Goal: Information Seeking & Learning: Learn about a topic

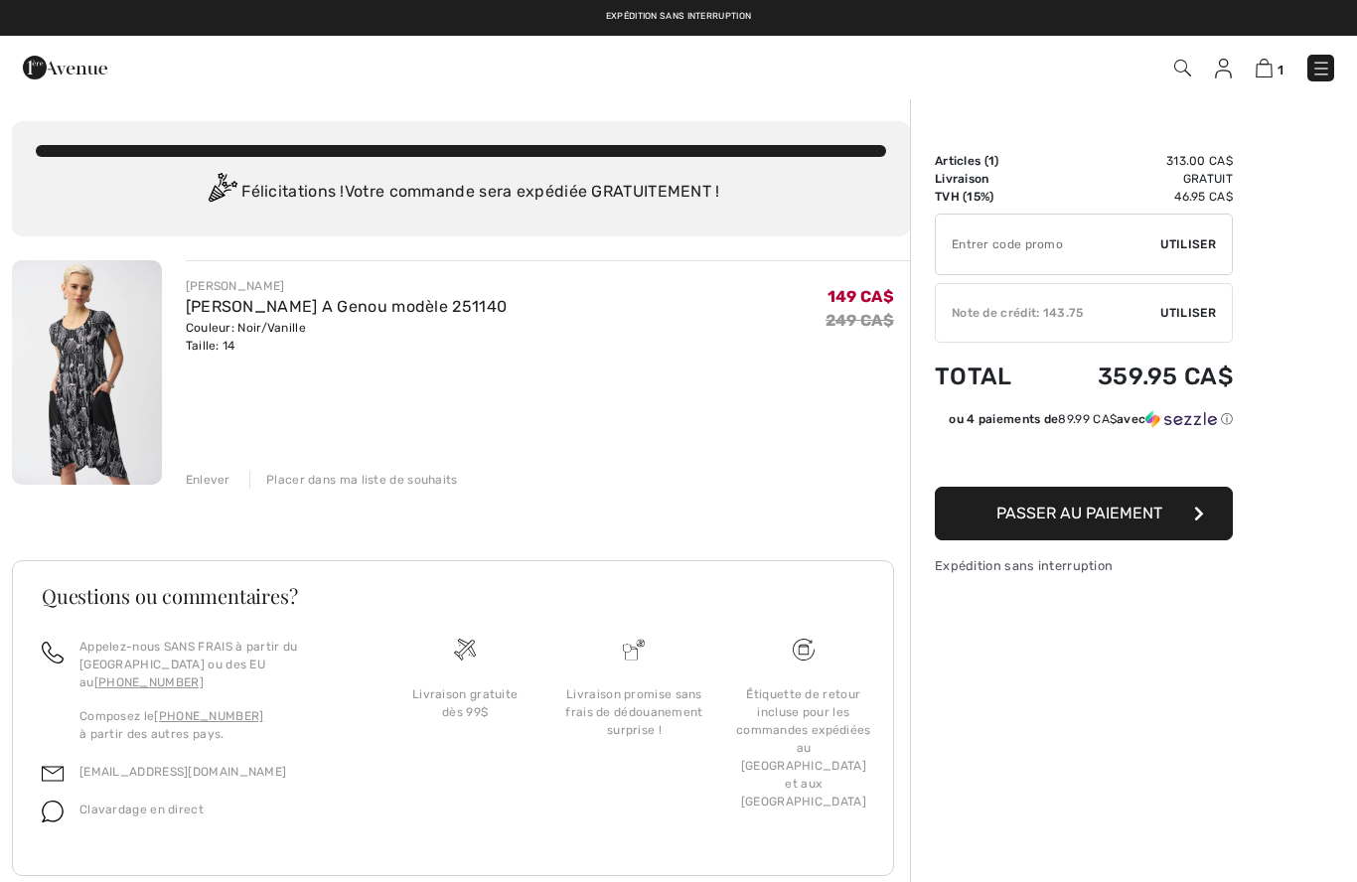
click at [74, 403] on img at bounding box center [87, 372] width 150 height 224
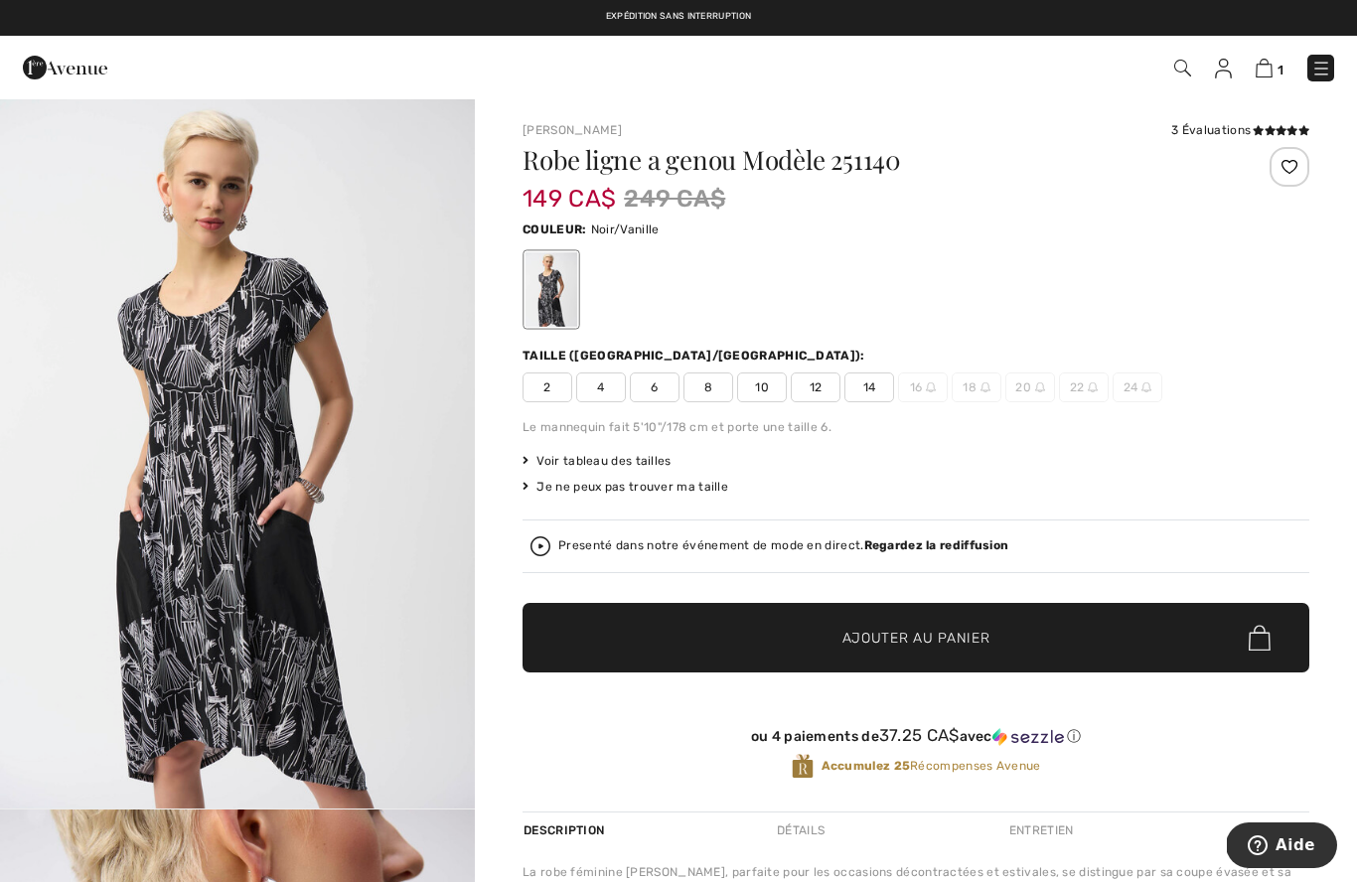
click at [58, 59] on img at bounding box center [65, 68] width 84 height 40
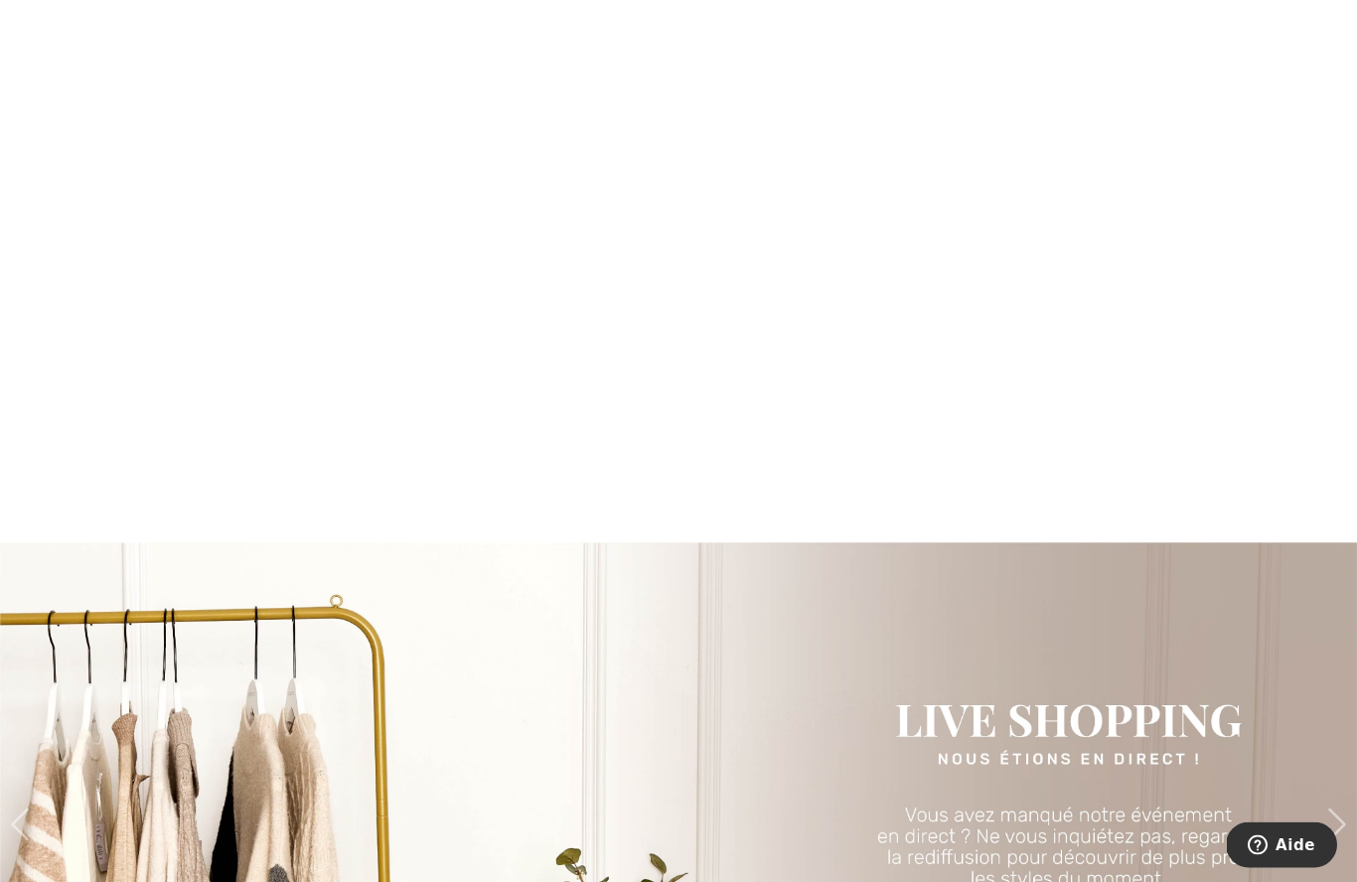
scroll to position [1988, 0]
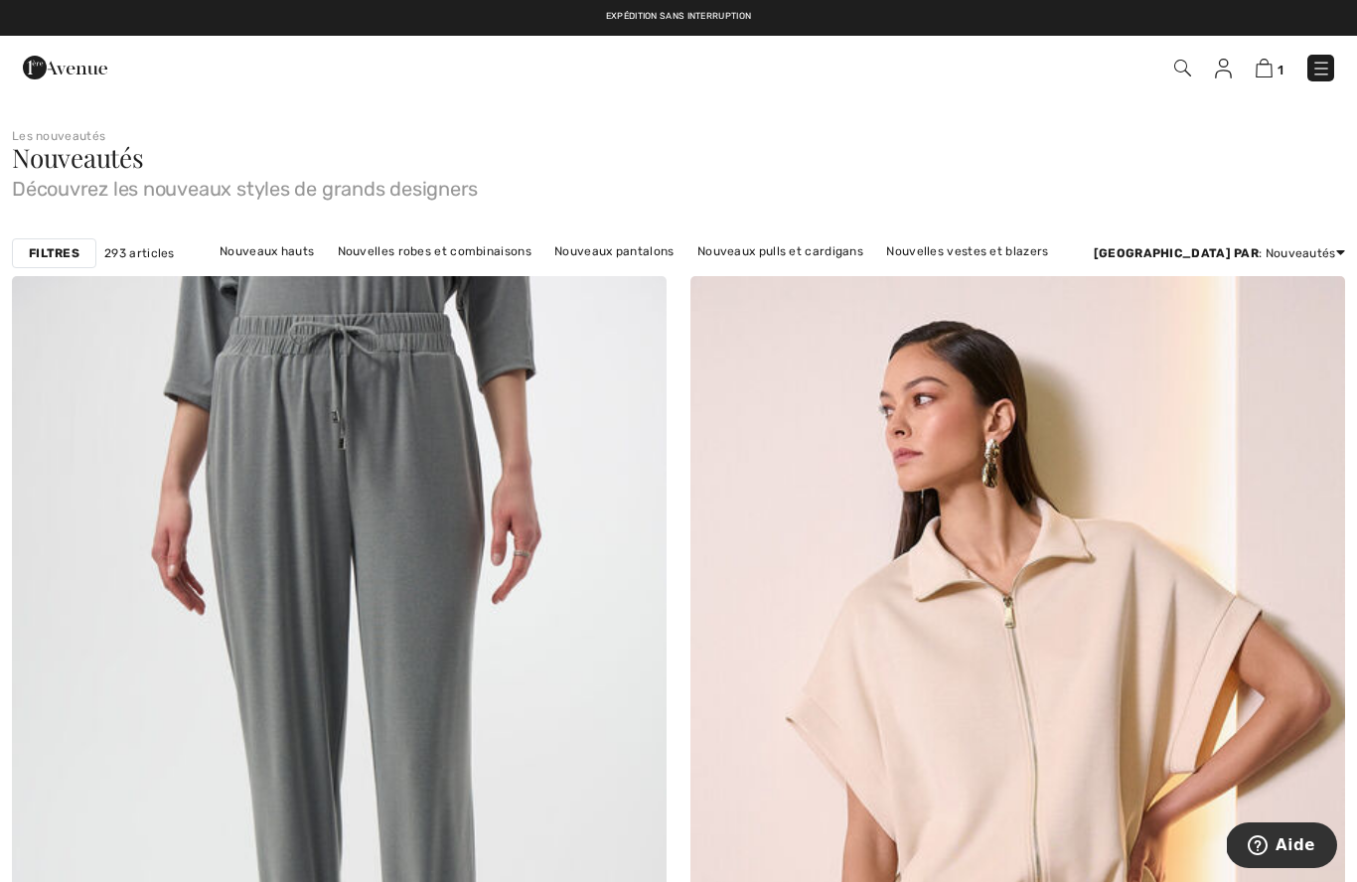
click at [423, 256] on link "Nouvelles robes et combinaisons" at bounding box center [435, 251] width 214 height 26
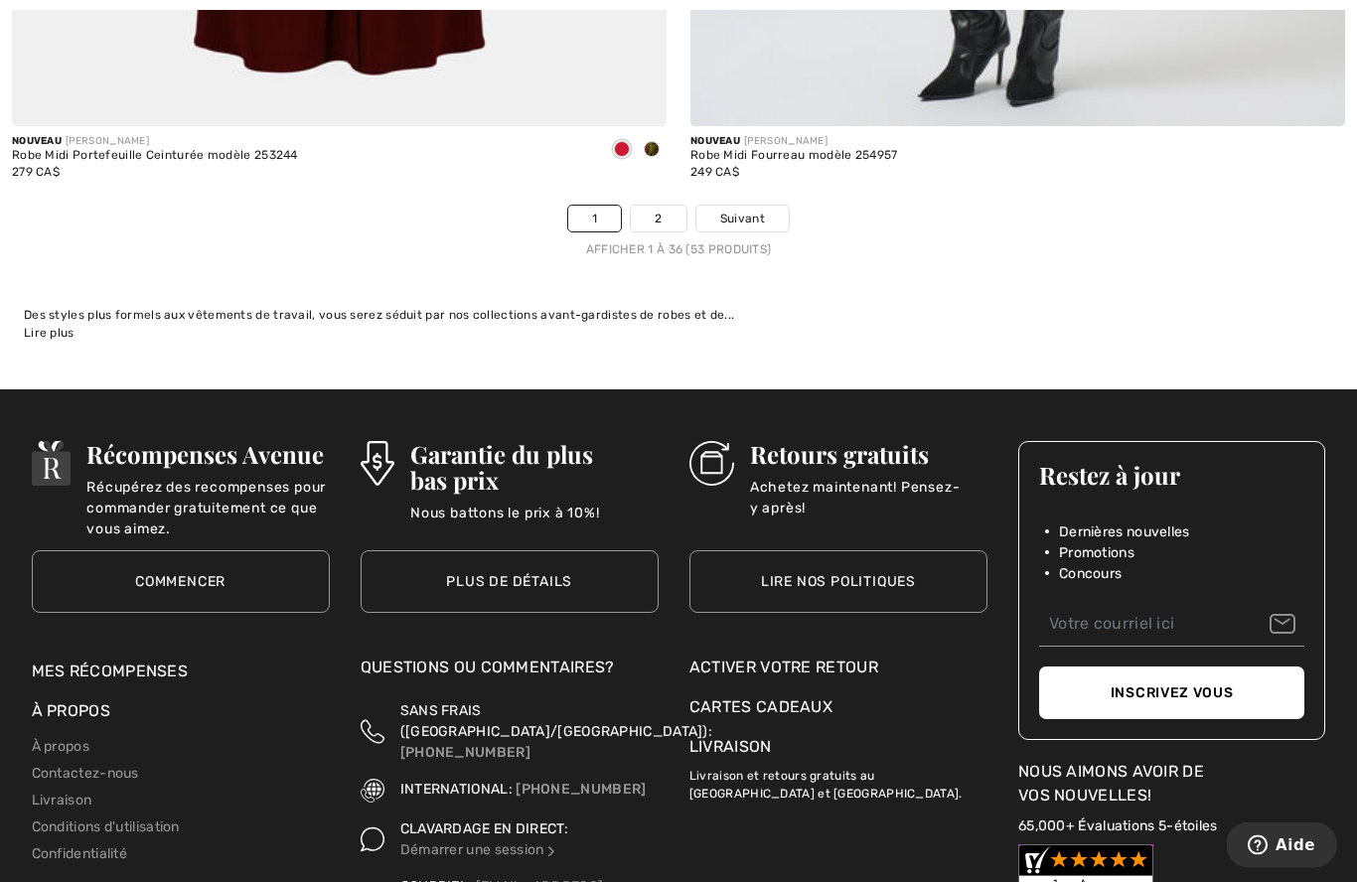
scroll to position [19537, 0]
click at [746, 210] on span "Suivant" at bounding box center [742, 219] width 45 height 18
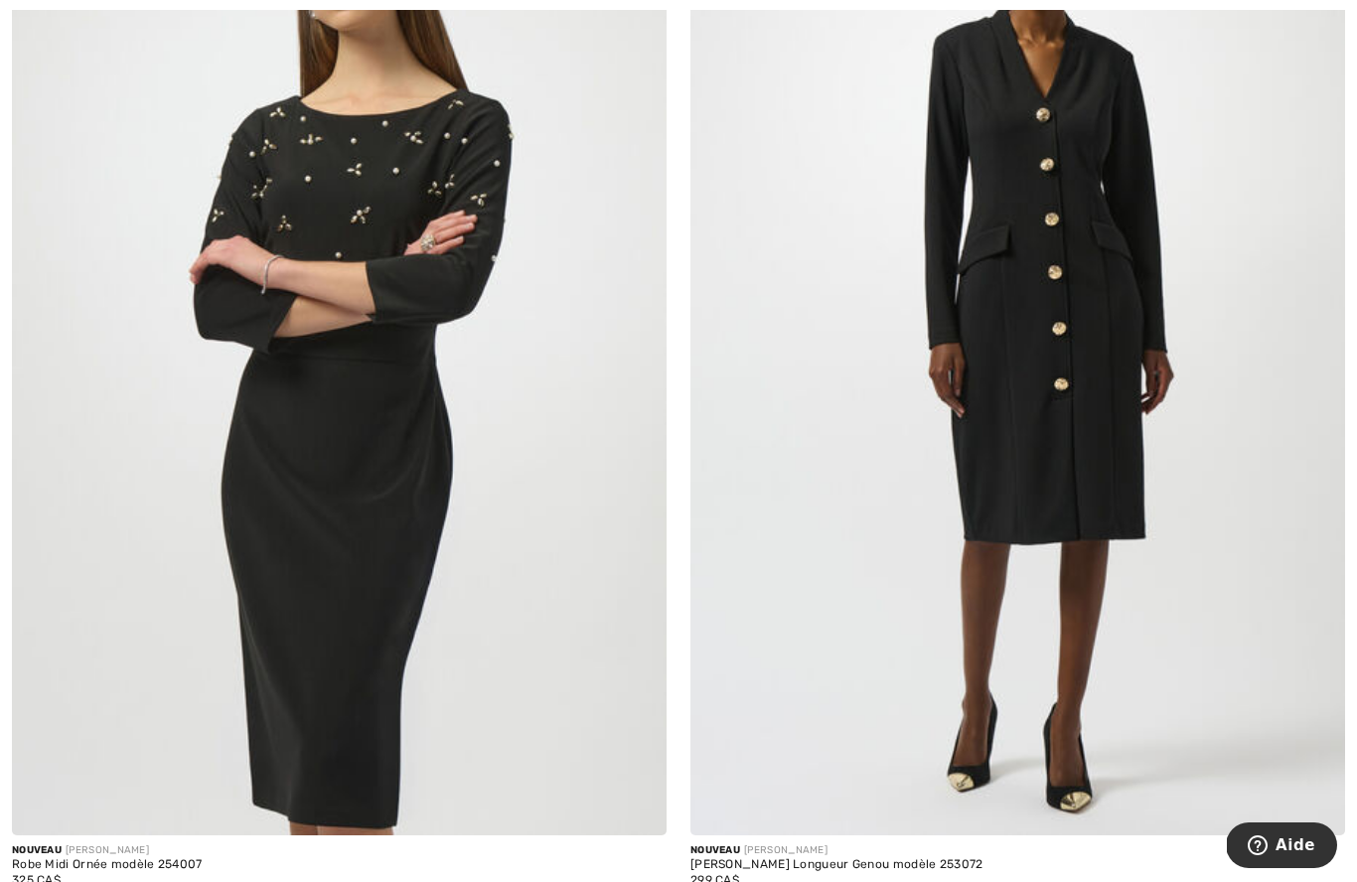
scroll to position [4640, 0]
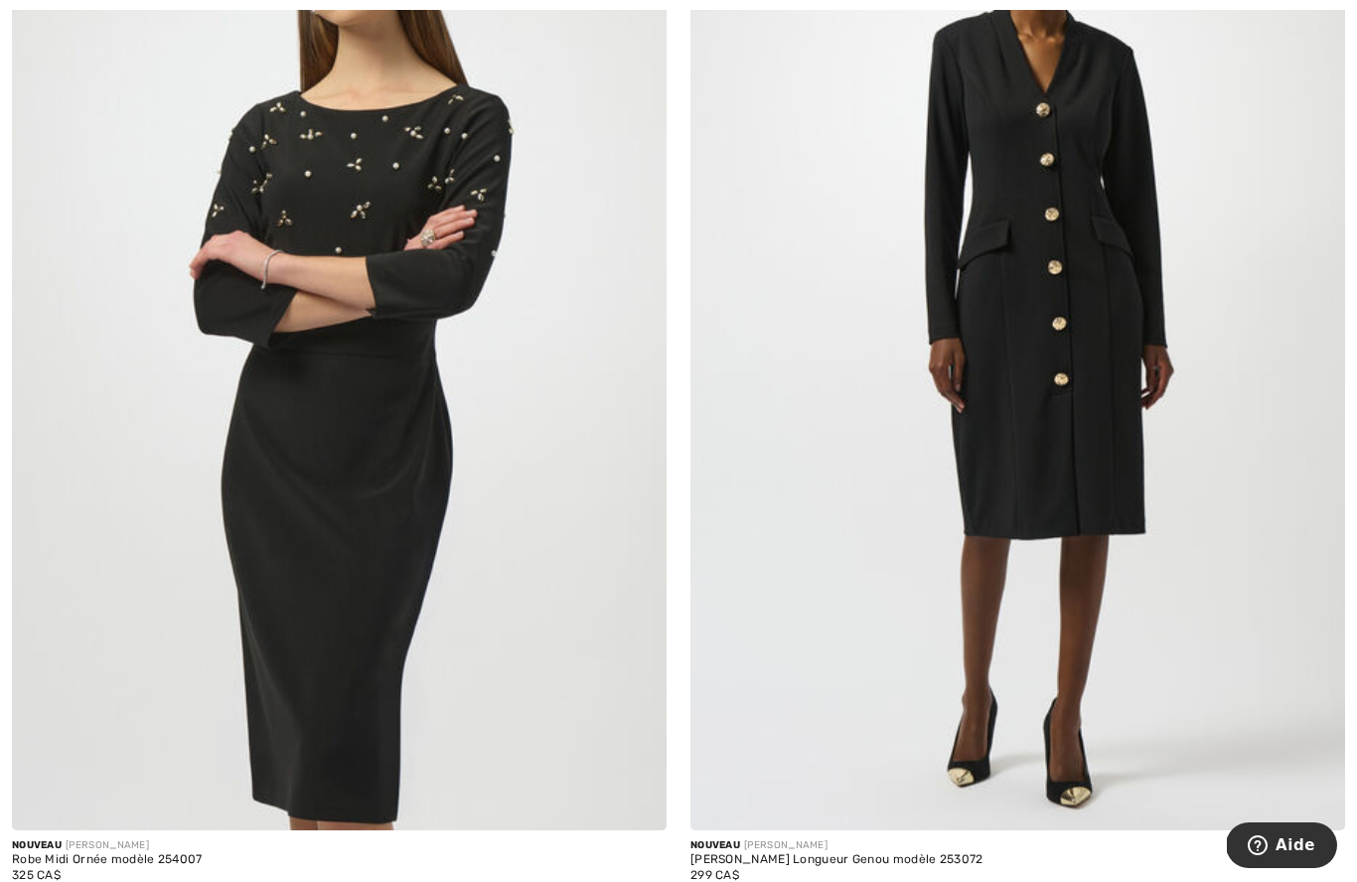
click at [773, 856] on div "[PERSON_NAME] Longueur Genou modèle 253072" at bounding box center [836, 860] width 293 height 14
click at [774, 866] on div "299 CA$" at bounding box center [836, 875] width 293 height 18
click at [770, 868] on div "299 CA$" at bounding box center [836, 875] width 293 height 18
click at [1021, 486] on img at bounding box center [1017, 339] width 654 height 982
click at [1026, 406] on img at bounding box center [1017, 339] width 654 height 982
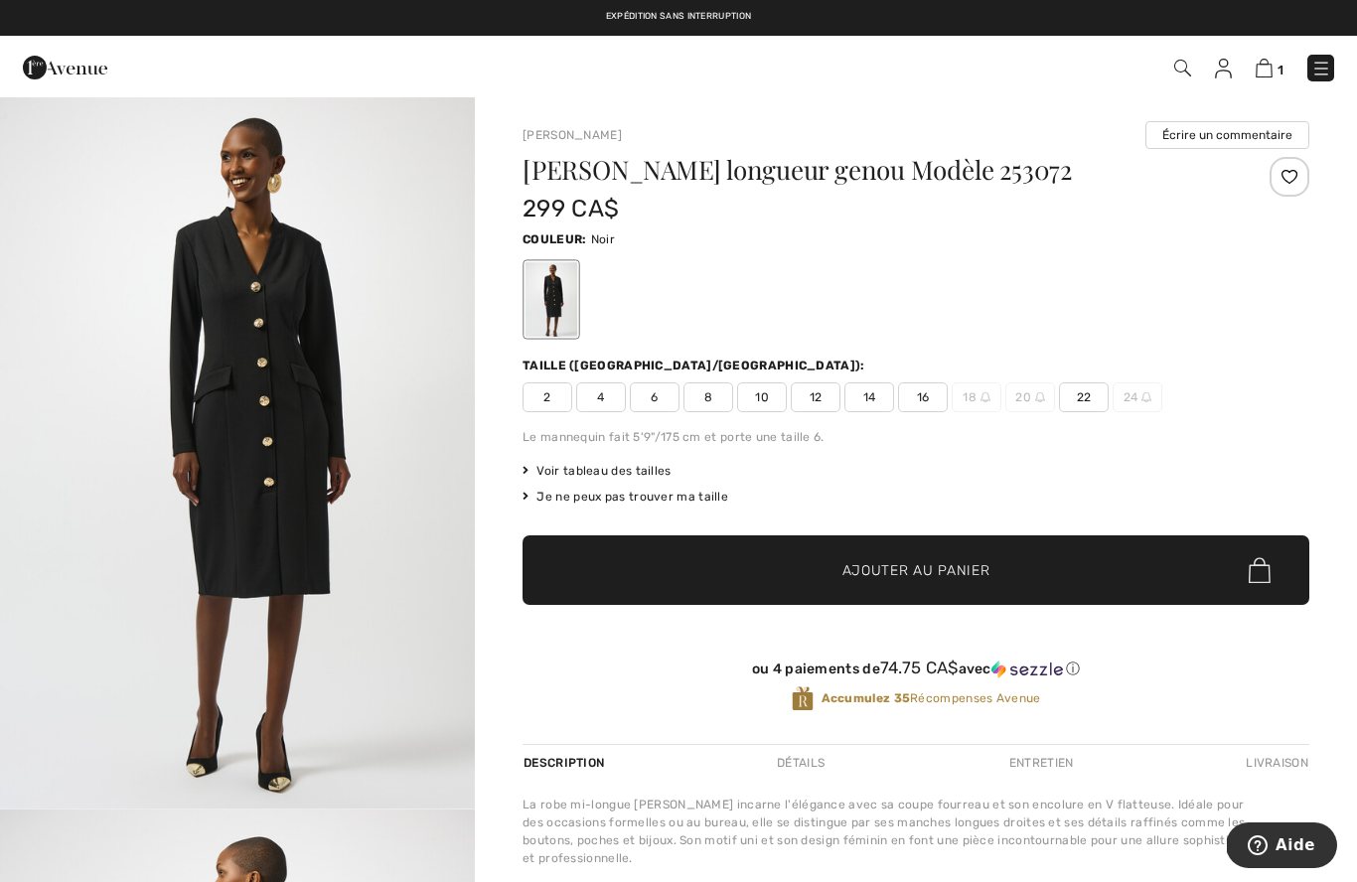
click at [69, 704] on img "1 / 4" at bounding box center [237, 452] width 475 height 711
click at [164, 628] on img "1 / 4" at bounding box center [237, 452] width 475 height 711
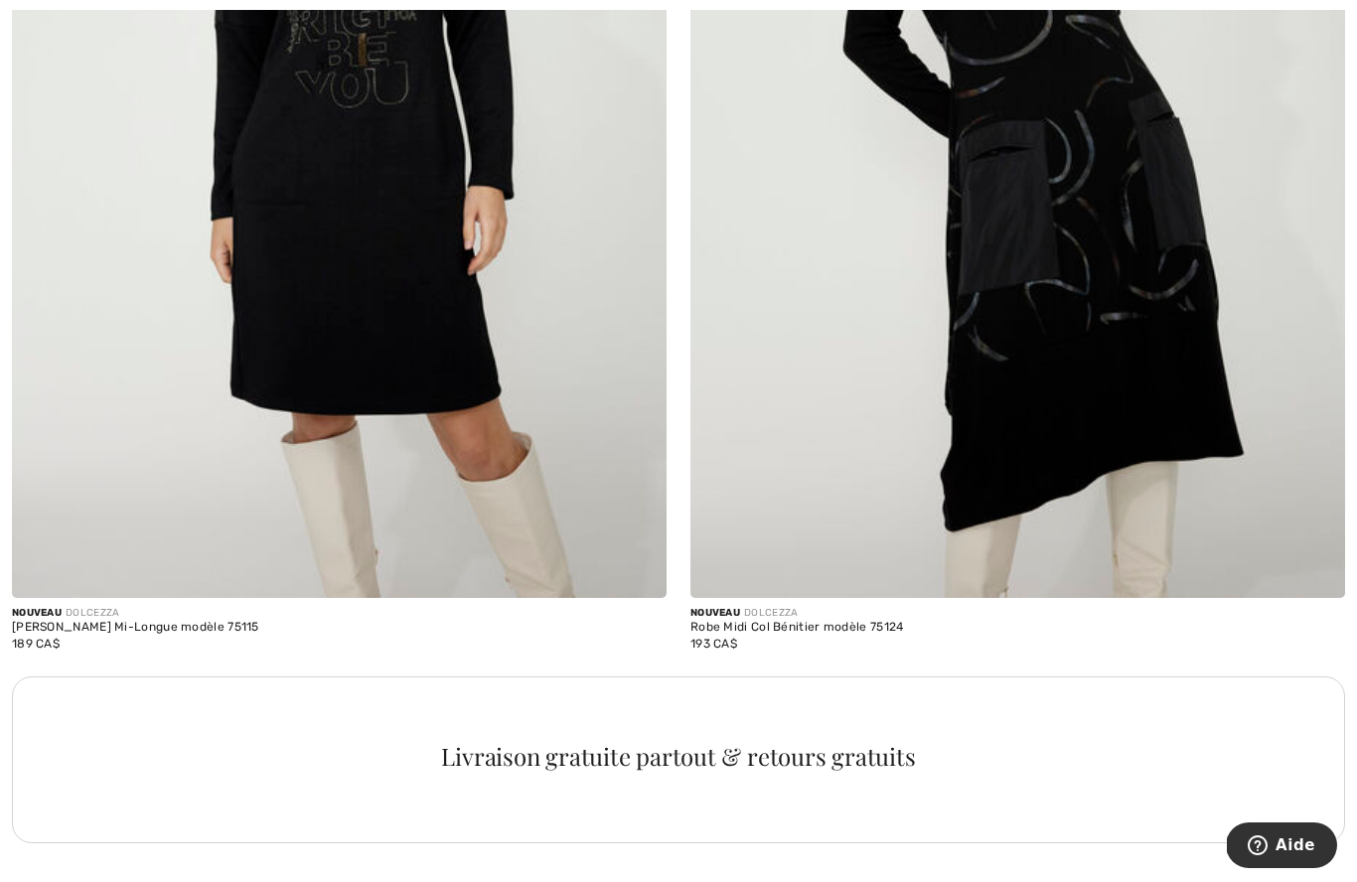
scroll to position [5934, 0]
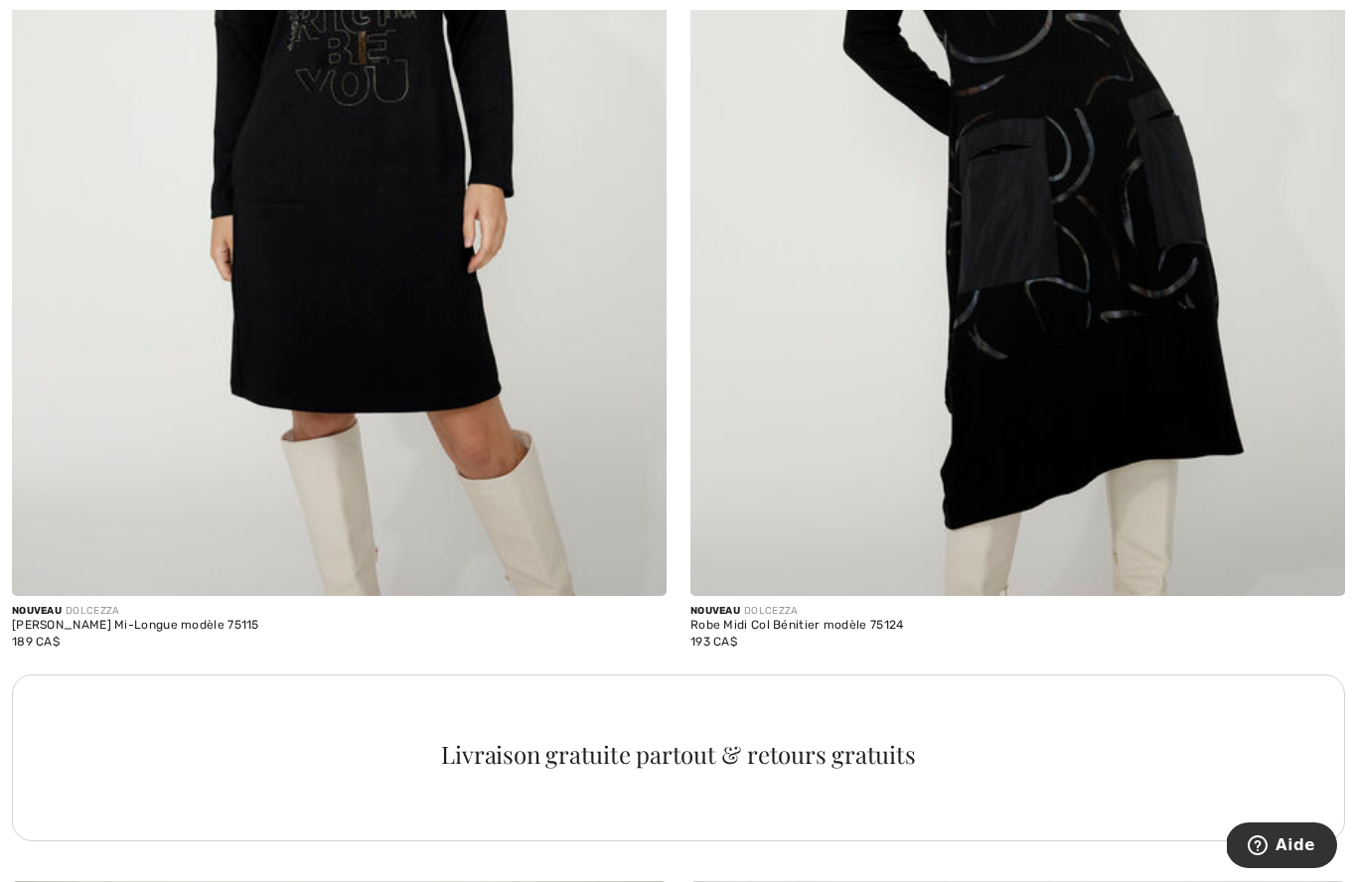
click at [741, 641] on div "193 CA$" at bounding box center [797, 642] width 214 height 18
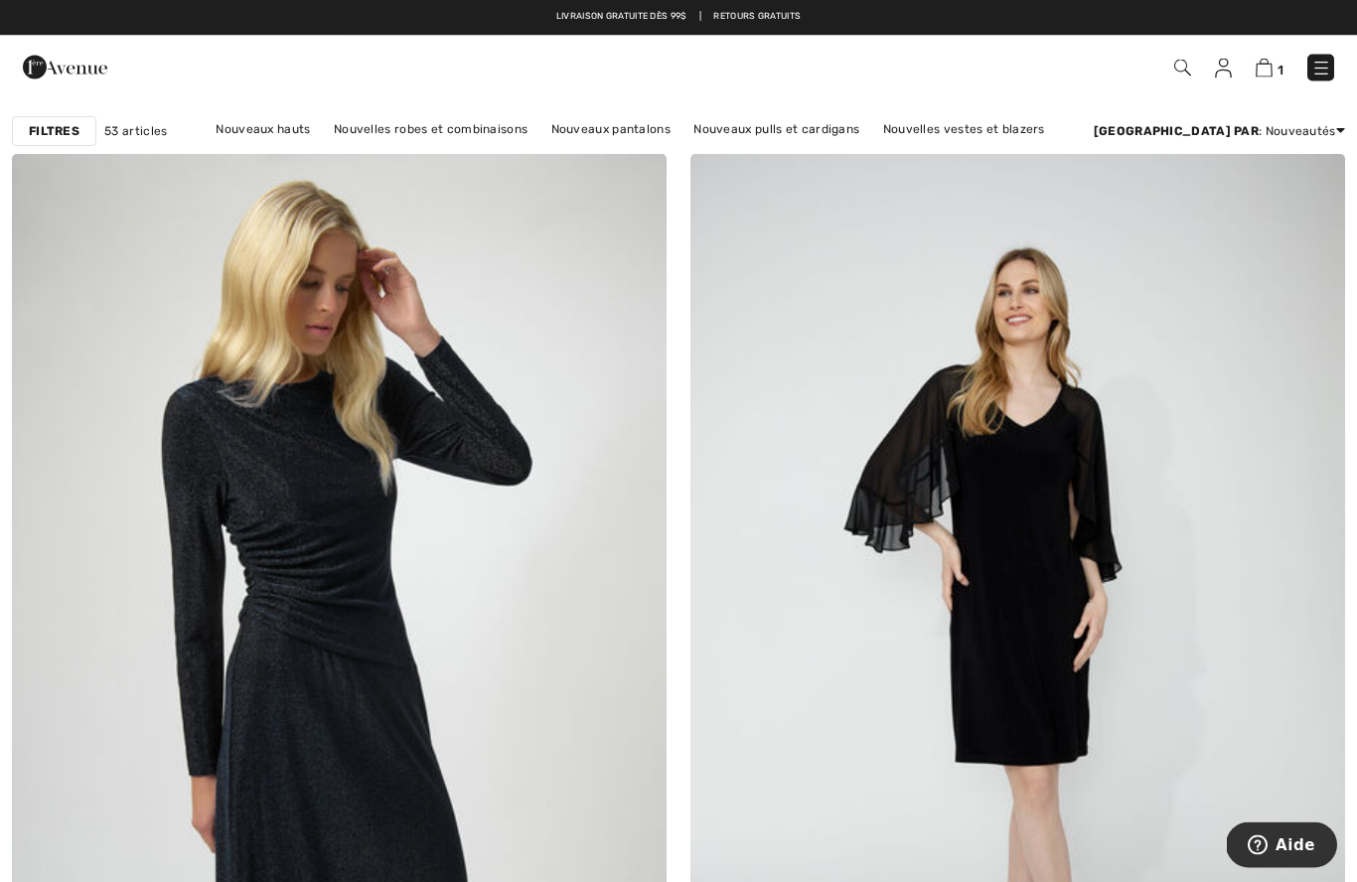
scroll to position [0, 0]
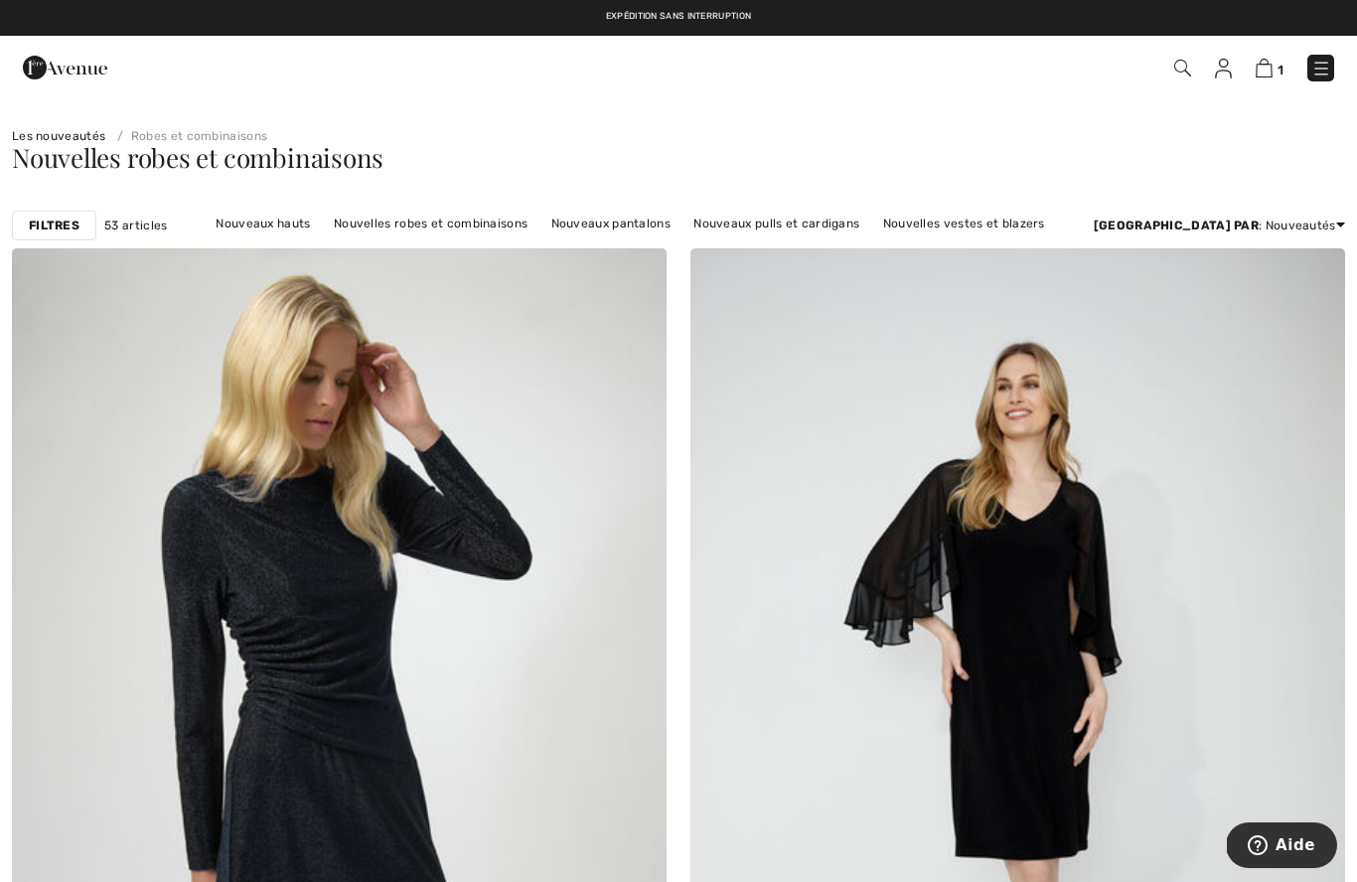
click at [775, 224] on link "Nouveaux pulls et cardigans" at bounding box center [776, 224] width 186 height 26
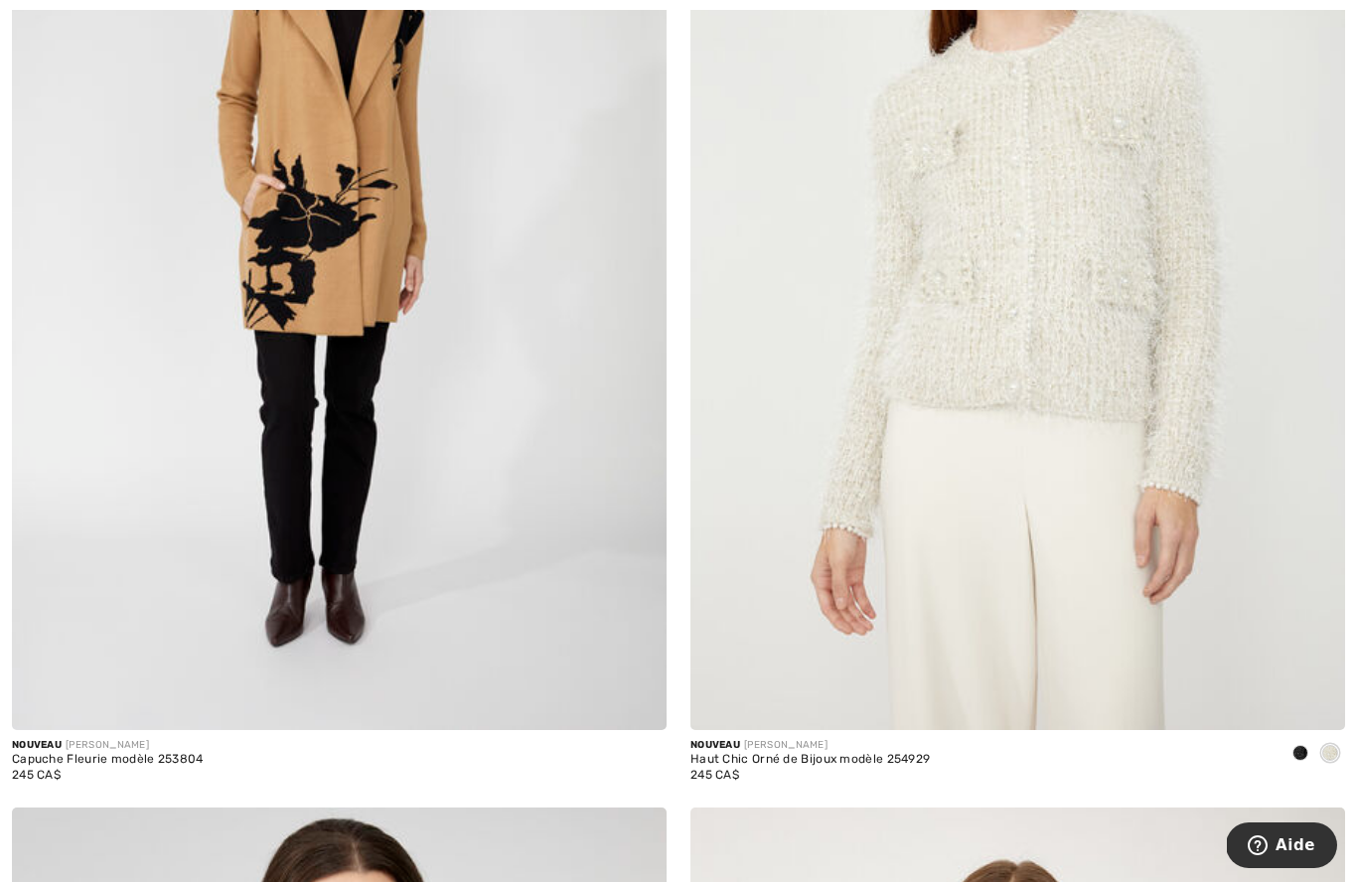
scroll to position [506, 0]
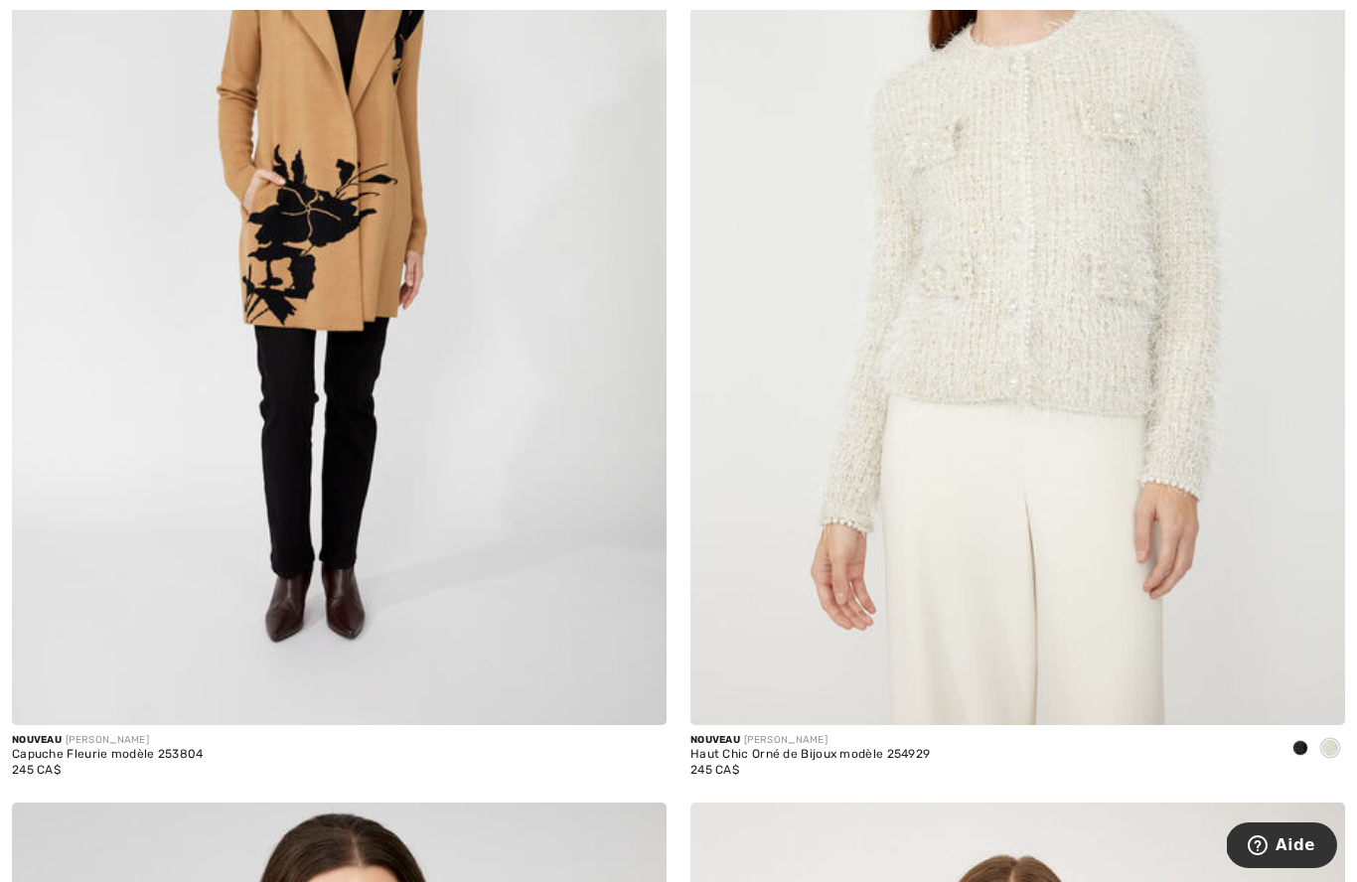
click at [80, 769] on div "245 CA$" at bounding box center [108, 770] width 192 height 18
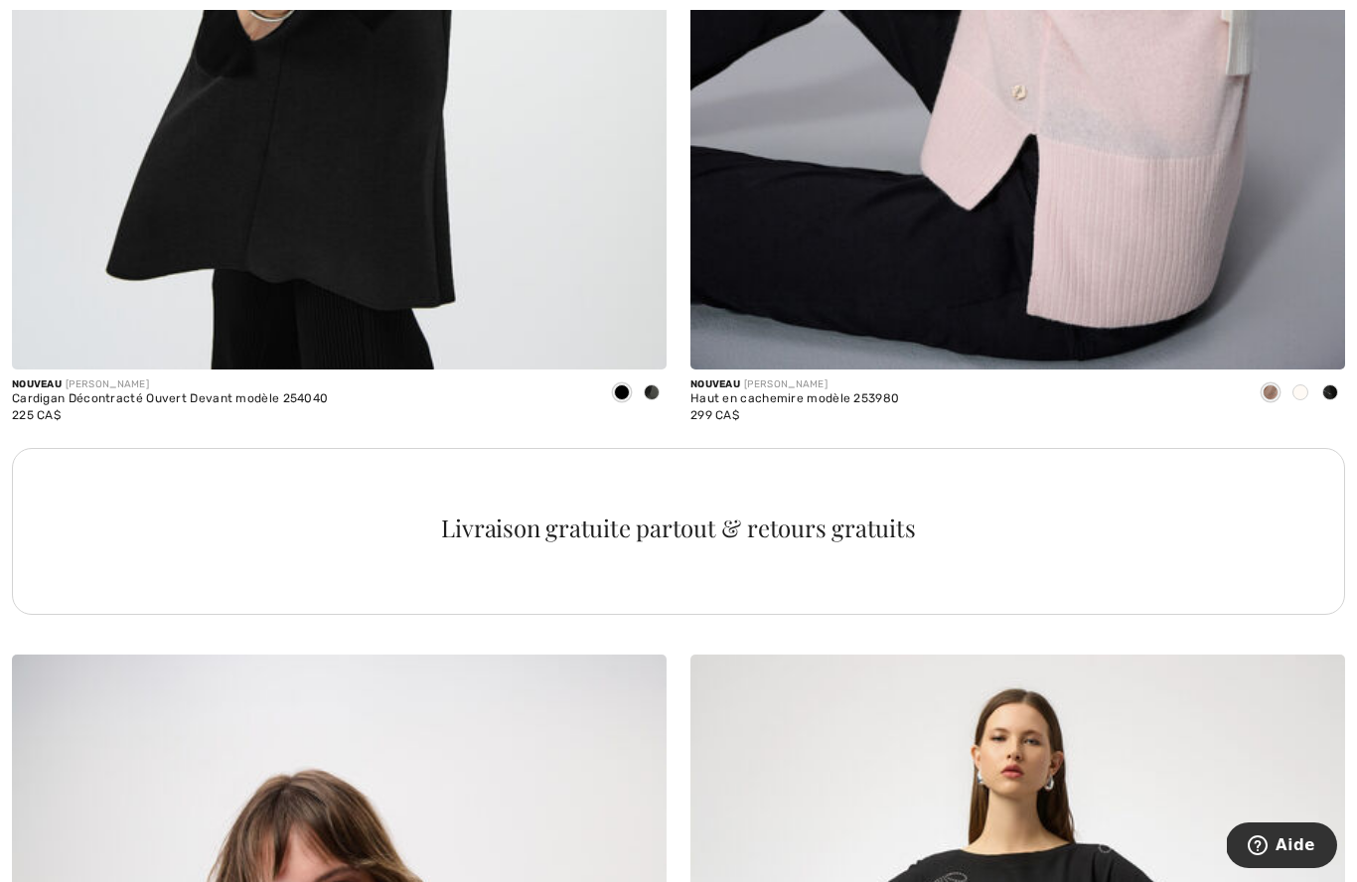
scroll to position [6163, 0]
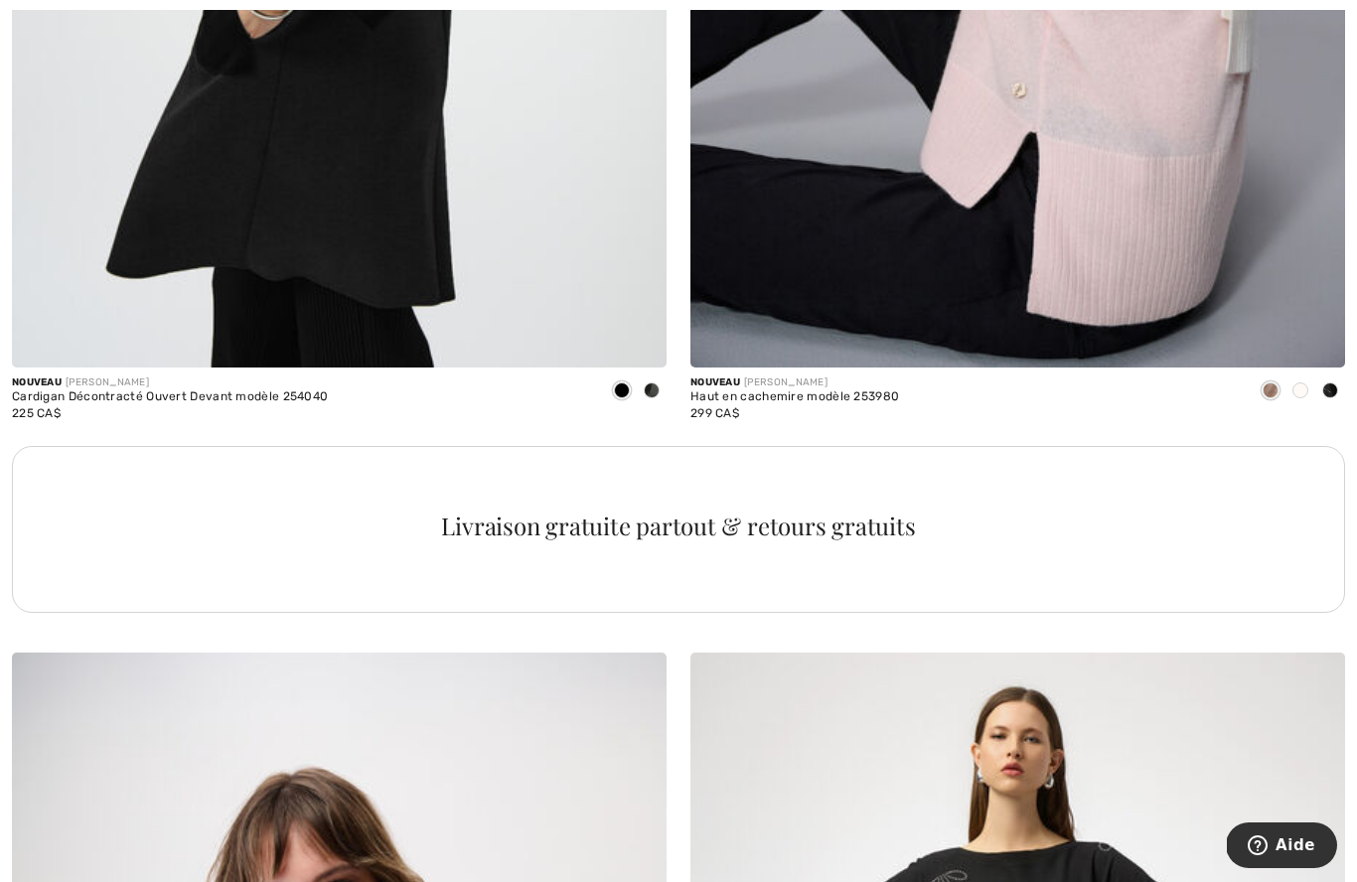
click at [73, 404] on div "225 CA$" at bounding box center [170, 413] width 316 height 18
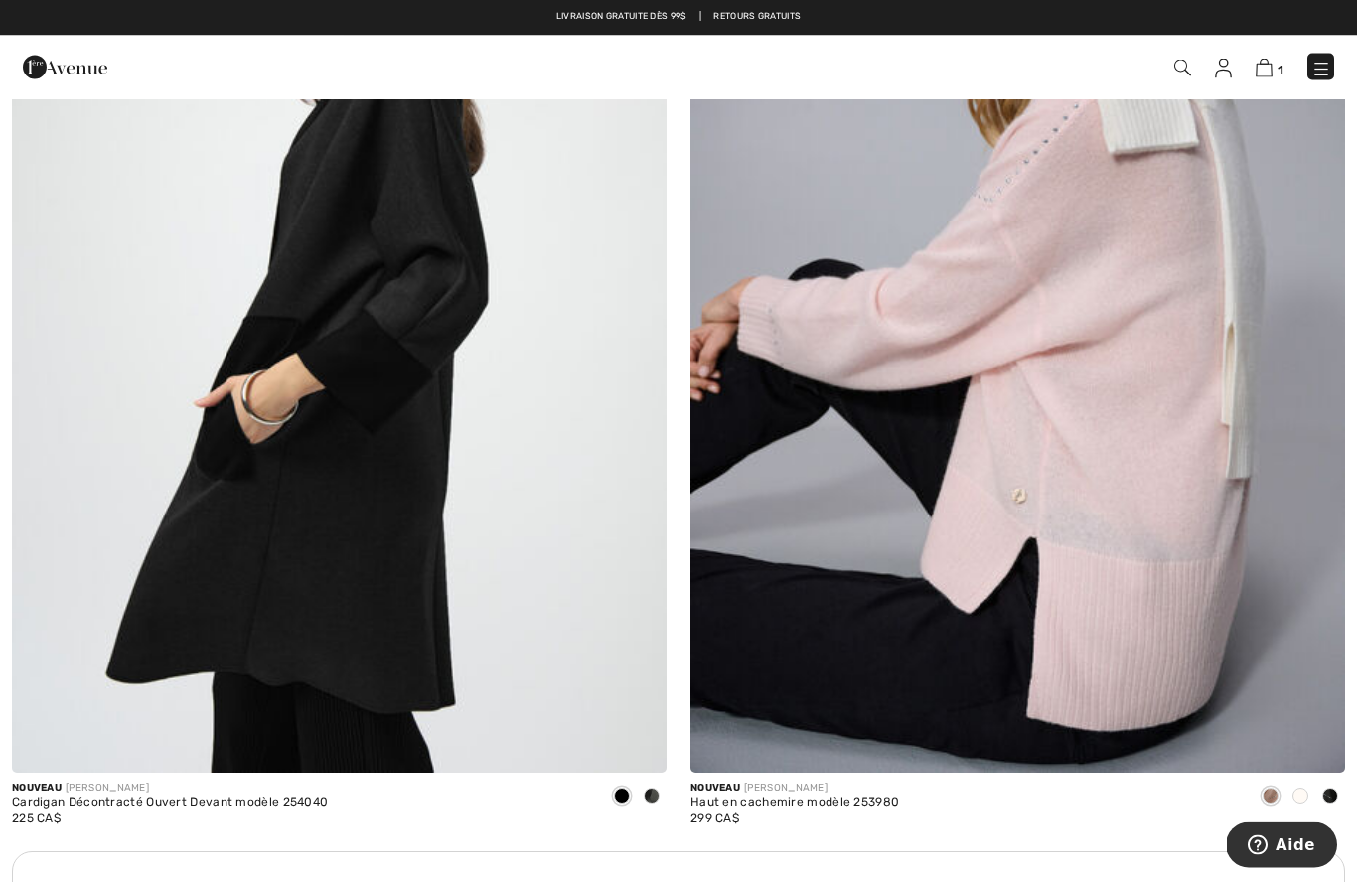
scroll to position [5757, 0]
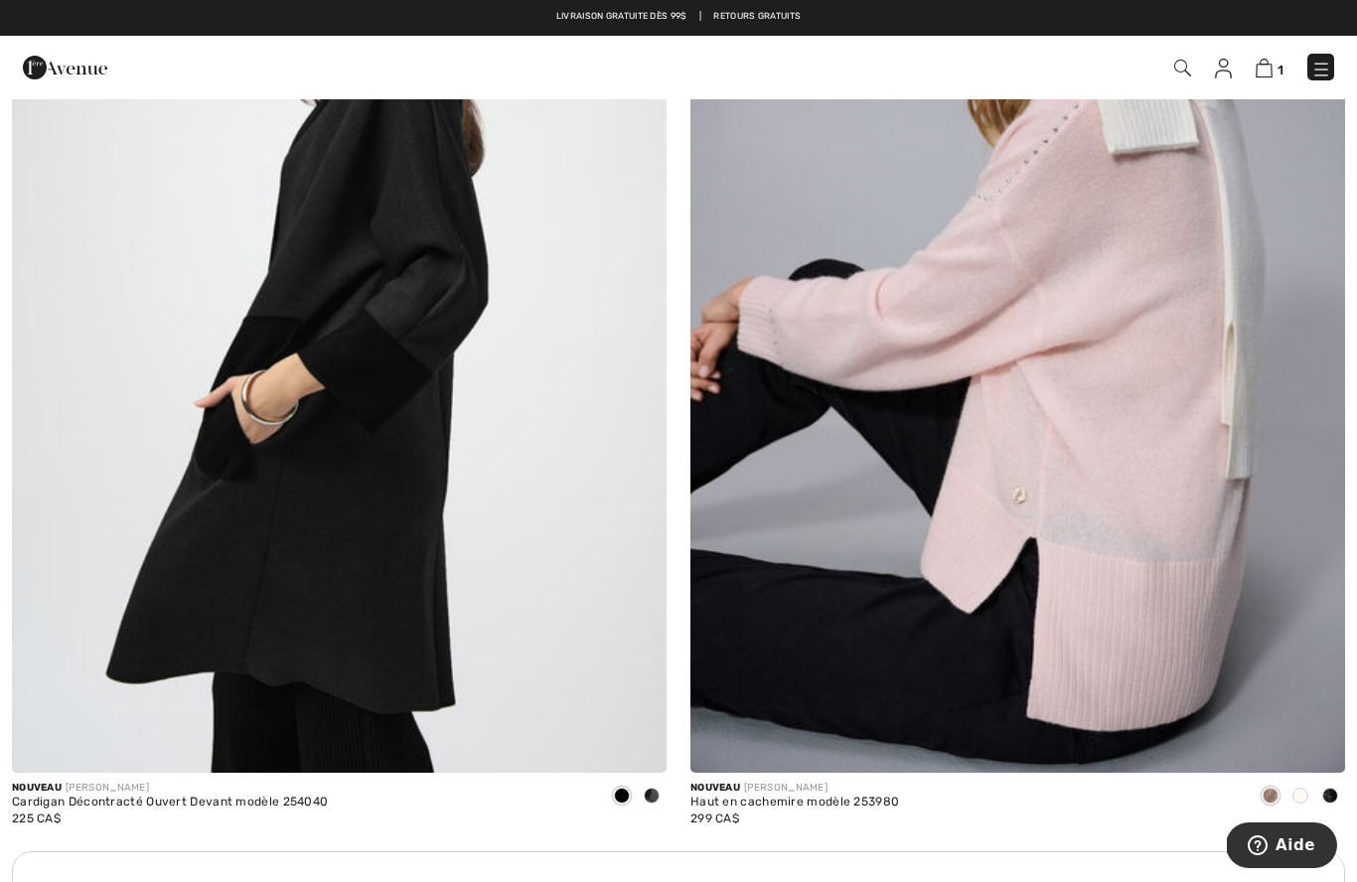
click at [223, 521] on img at bounding box center [339, 281] width 654 height 982
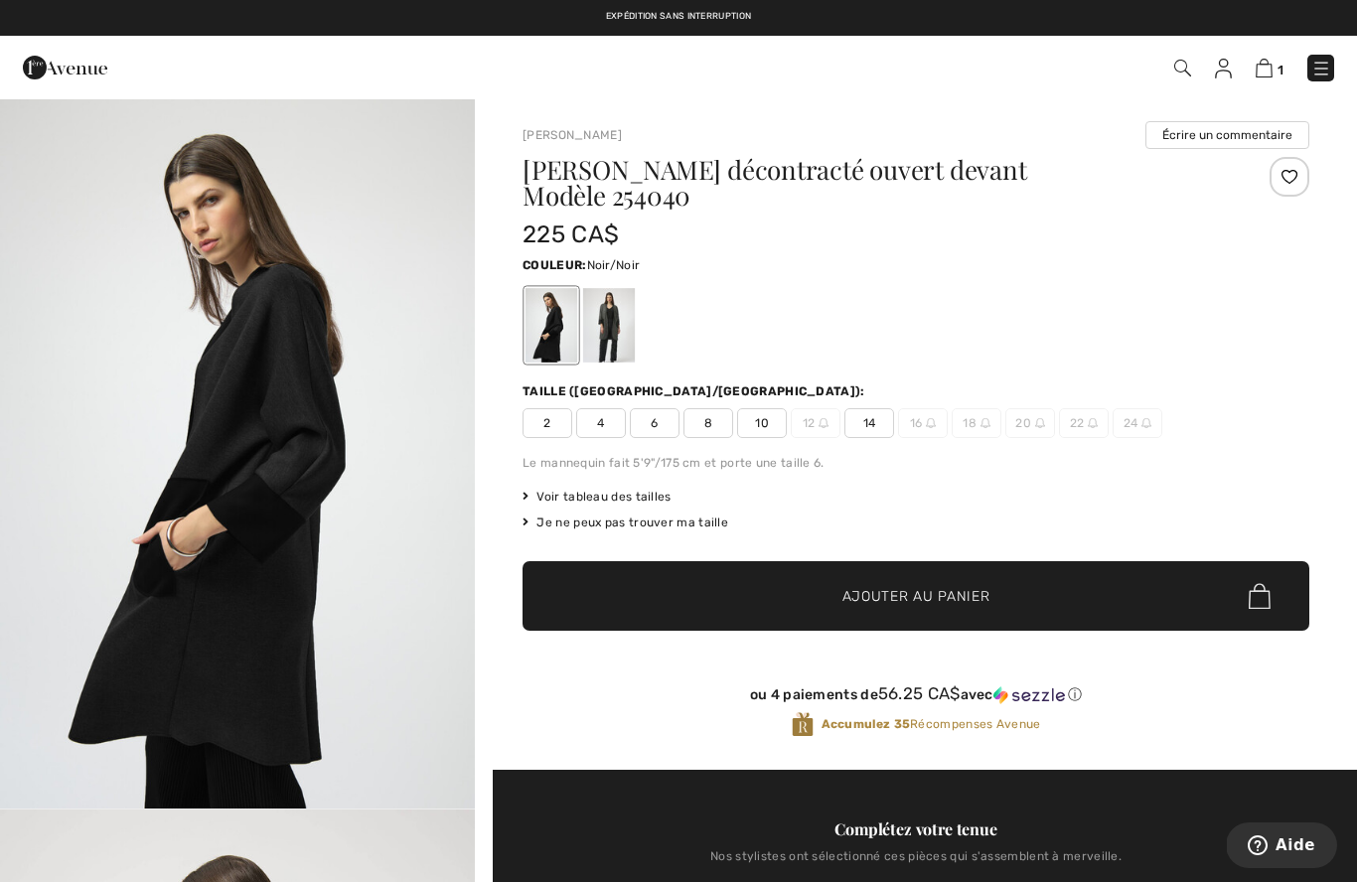
click at [246, 592] on img "1 / 2" at bounding box center [237, 452] width 475 height 711
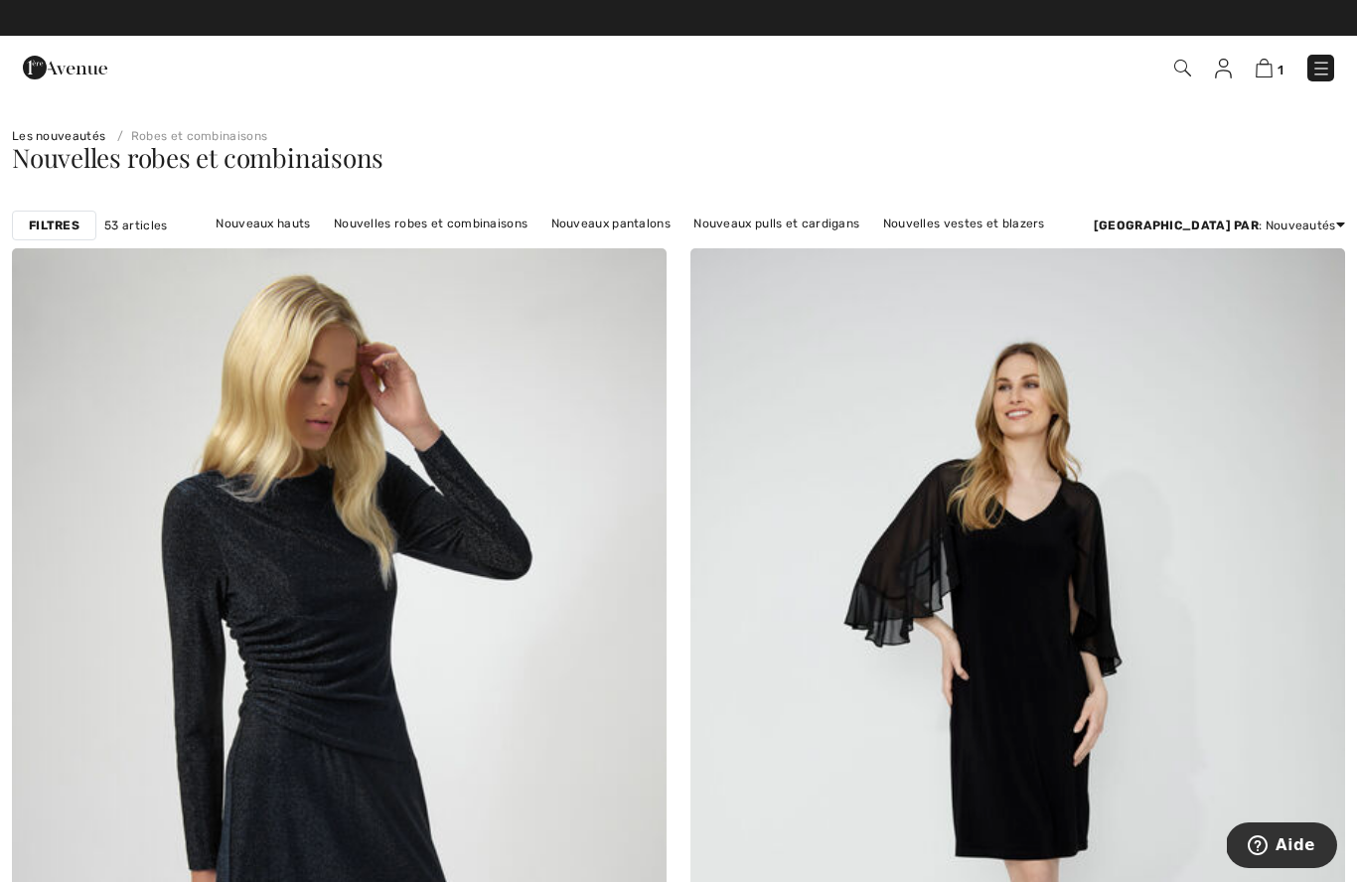
click at [578, 236] on link "Nouvelles jupes" at bounding box center [522, 249] width 112 height 26
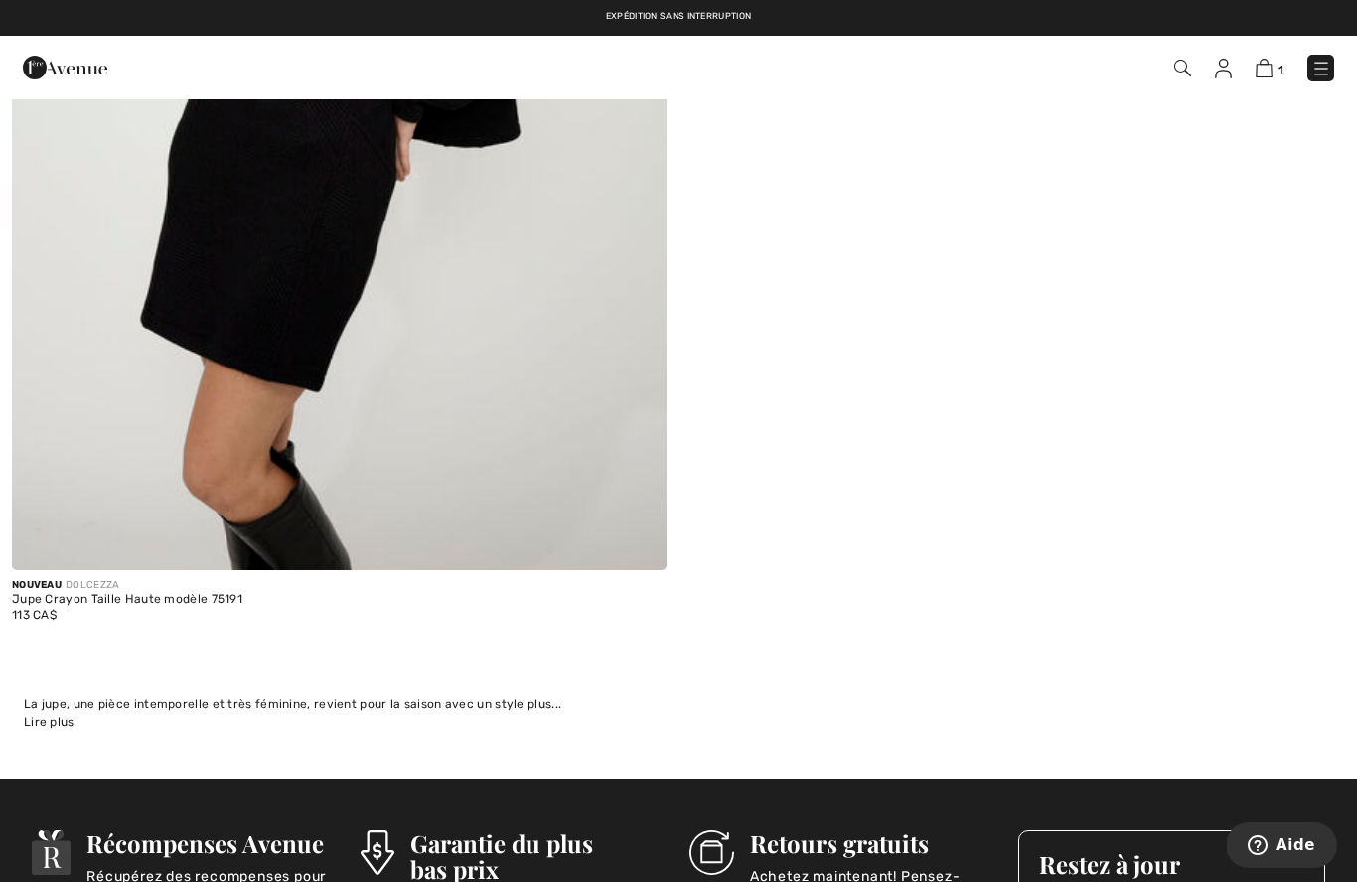
scroll to position [4875, 0]
